Goal: Transaction & Acquisition: Purchase product/service

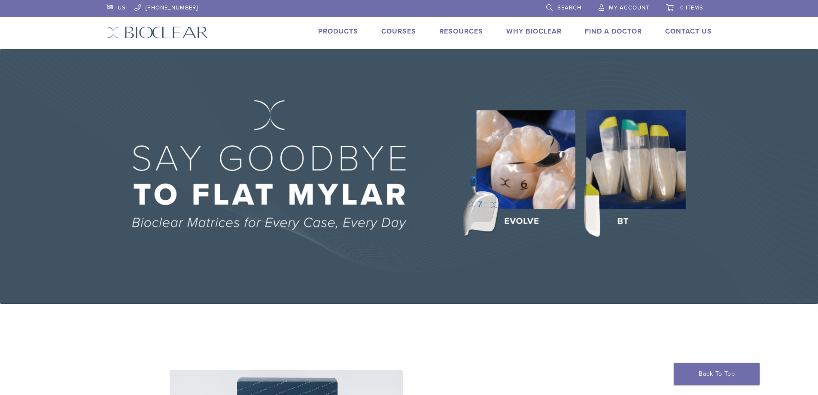
click at [349, 33] on link "Products" at bounding box center [338, 31] width 40 height 9
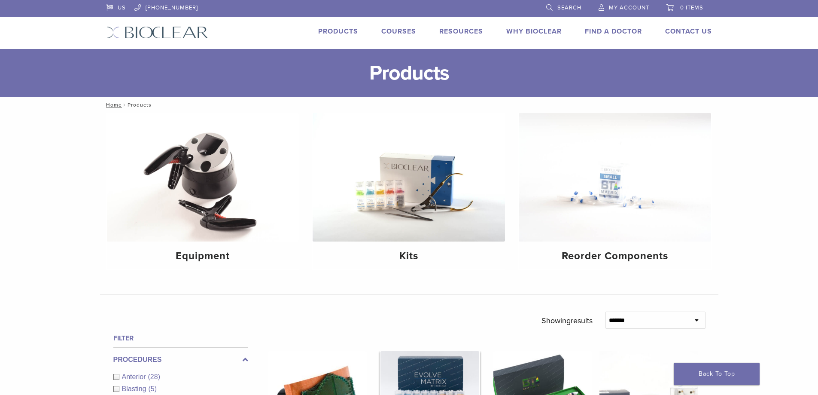
click at [426, 255] on h4 "Kits" at bounding box center [408, 255] width 179 height 15
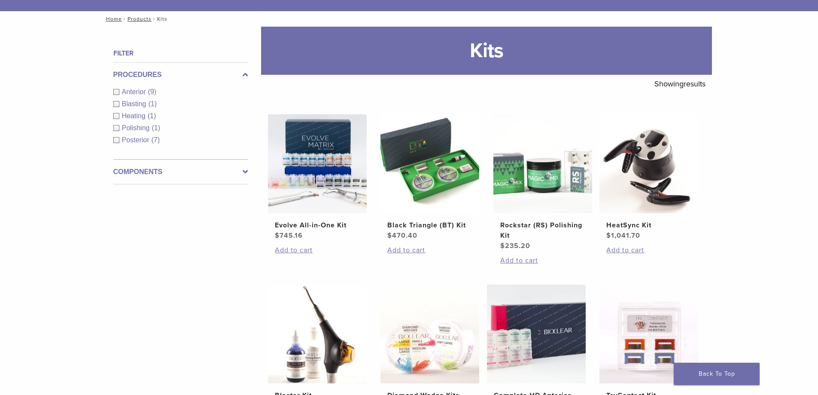
scroll to position [43, 0]
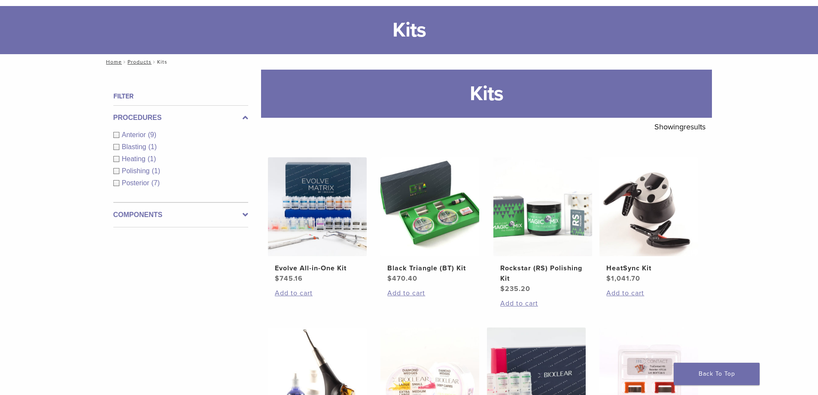
click at [132, 134] on span "Anterior" at bounding box center [135, 134] width 26 height 7
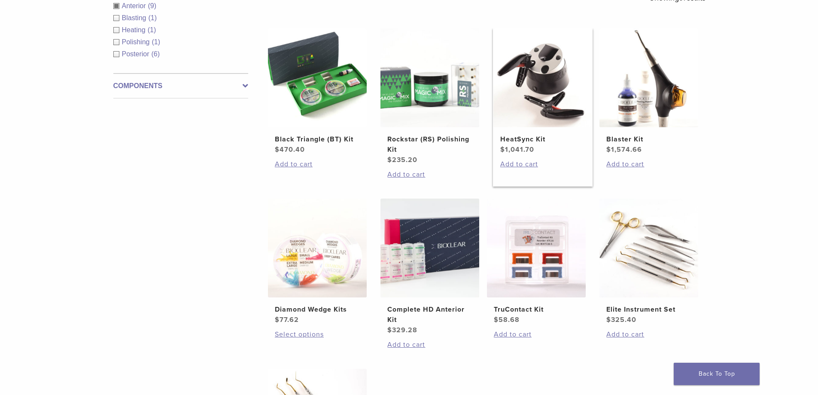
scroll to position [215, 0]
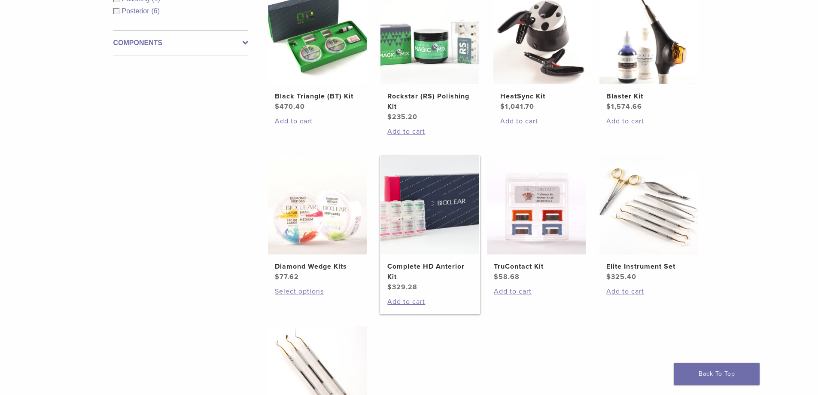
click at [443, 264] on h2 "Complete HD Anterior Kit" at bounding box center [429, 271] width 85 height 21
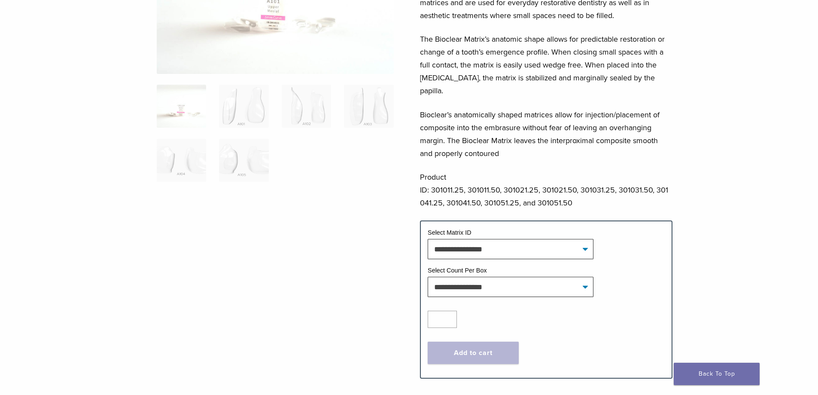
scroll to position [166, 0]
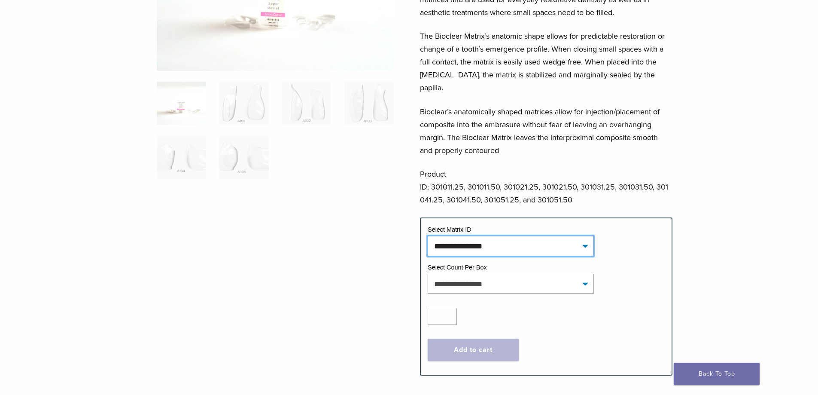
click at [585, 236] on select "**********" at bounding box center [511, 246] width 166 height 20
click at [535, 182] on p "Product ID: 301011.25, 301011.50, 301021.25, 301021.50, 301031.25, 301031.50, 3…" at bounding box center [546, 186] width 252 height 39
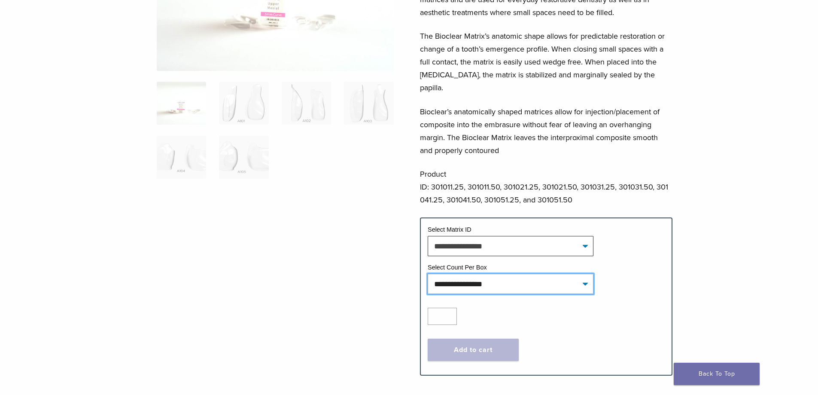
click at [583, 274] on select "**********" at bounding box center [511, 284] width 166 height 20
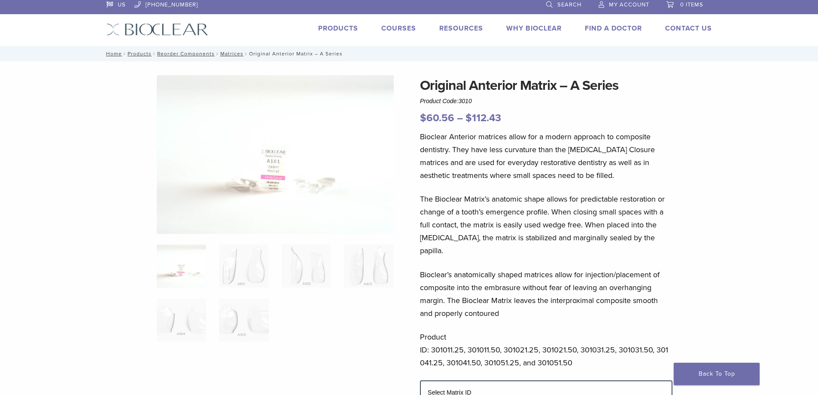
scroll to position [0, 0]
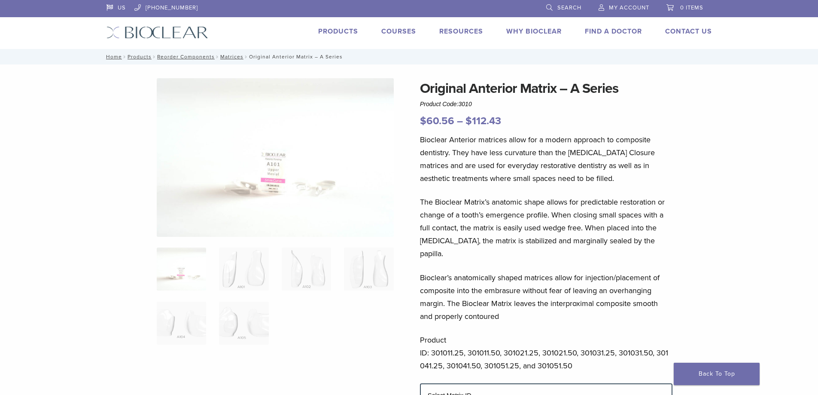
click at [329, 29] on link "Products" at bounding box center [338, 31] width 40 height 9
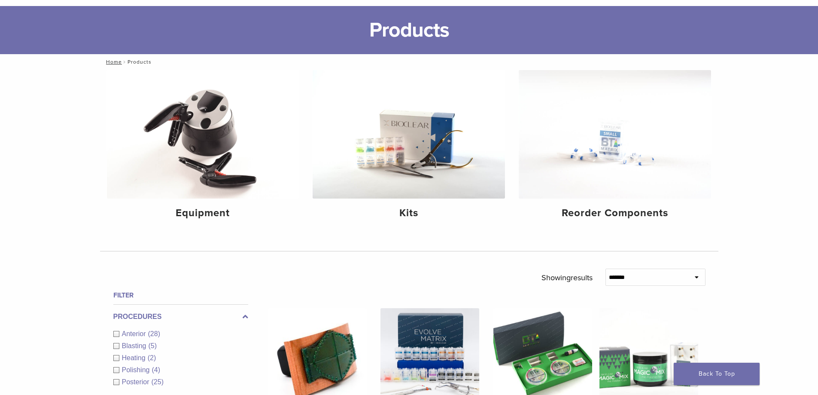
scroll to position [86, 0]
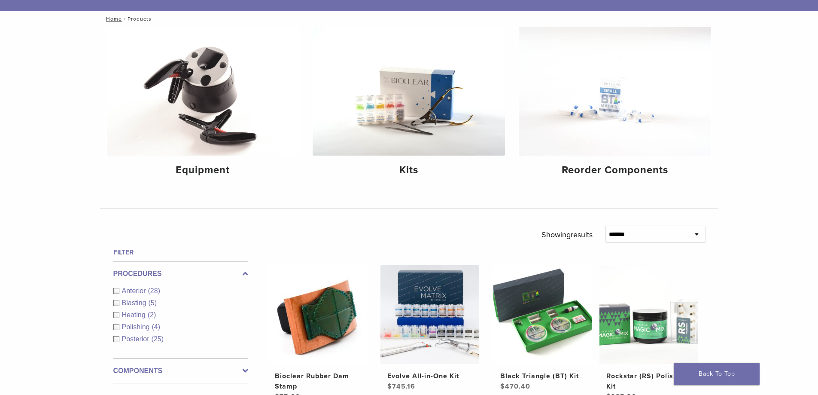
click at [125, 291] on span "Anterior" at bounding box center [135, 290] width 26 height 7
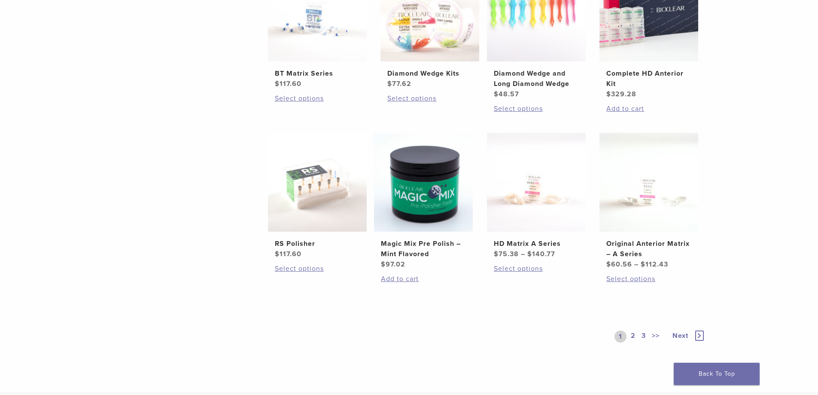
scroll to position [601, 0]
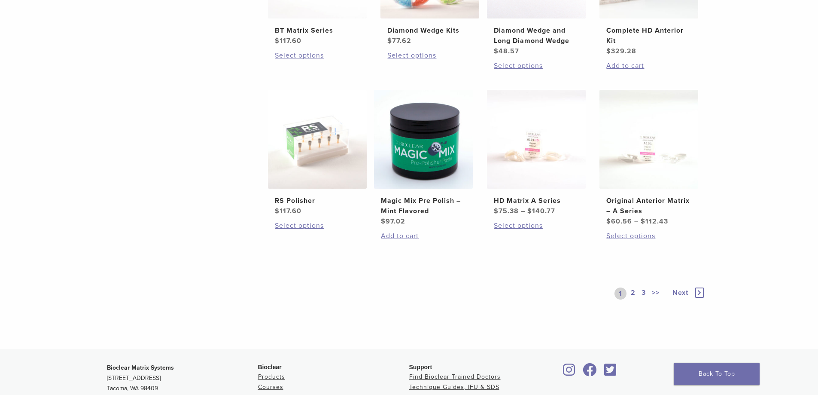
click at [632, 290] on link "2" at bounding box center [633, 293] width 8 height 12
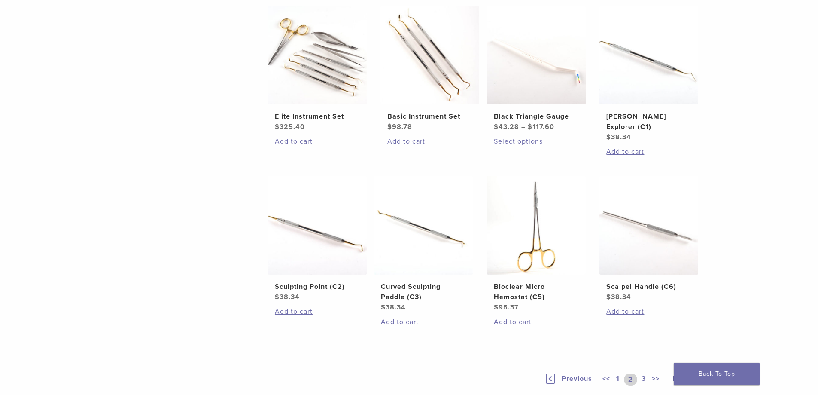
scroll to position [558, 0]
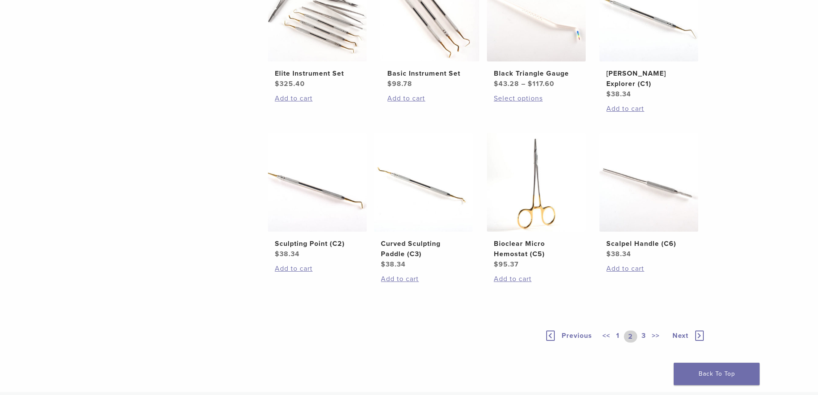
click at [642, 330] on link "3" at bounding box center [644, 336] width 8 height 12
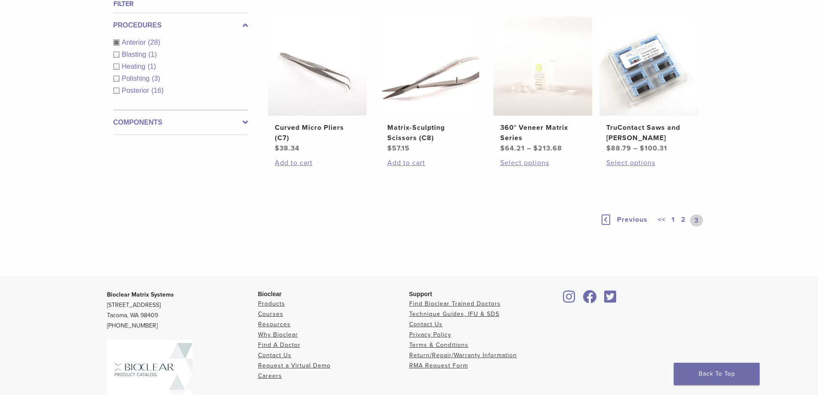
scroll to position [377, 0]
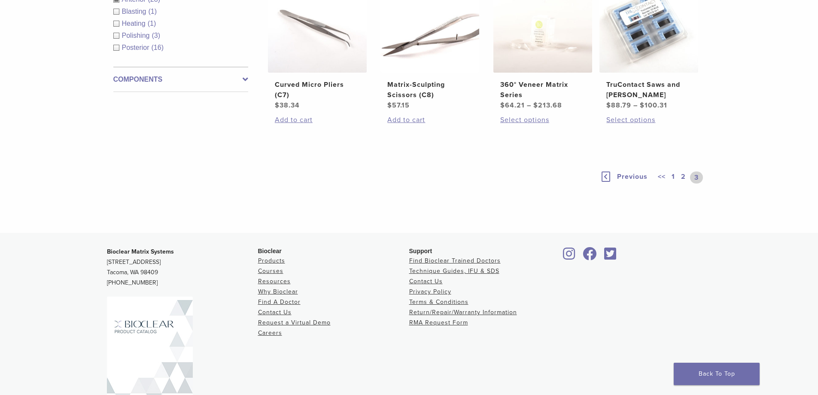
click at [673, 172] on link "1" at bounding box center [673, 177] width 7 height 12
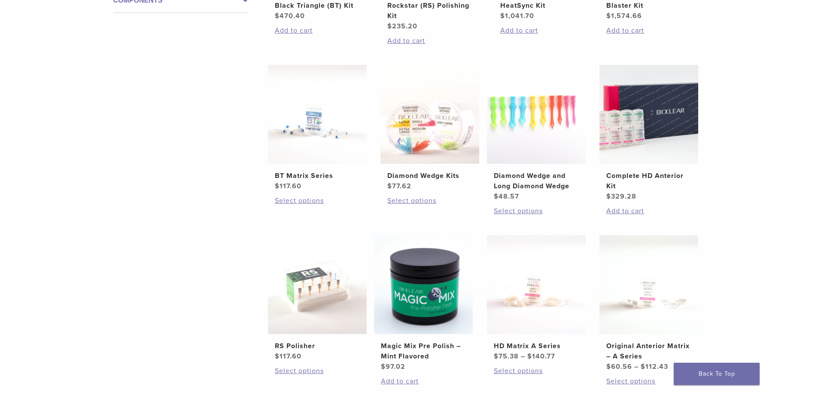
scroll to position [455, 0]
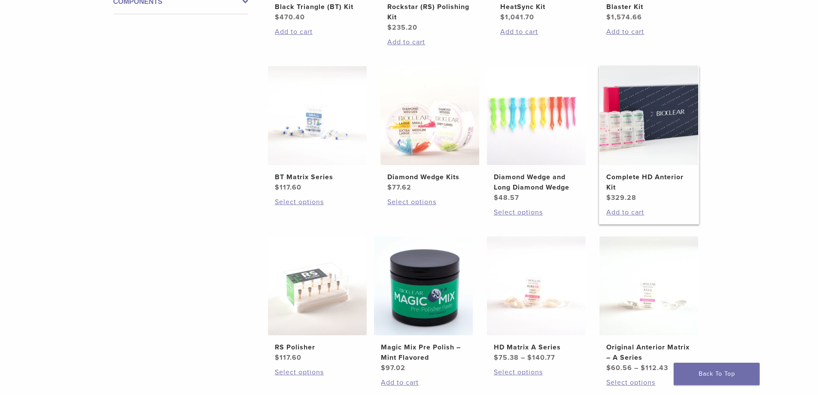
click at [645, 175] on h2 "Complete HD Anterior Kit" at bounding box center [648, 182] width 85 height 21
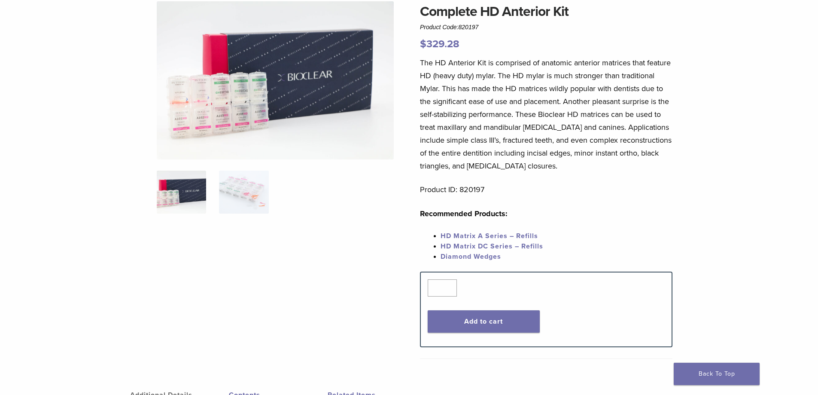
scroll to position [80, 0]
